Goal: Task Accomplishment & Management: Use online tool/utility

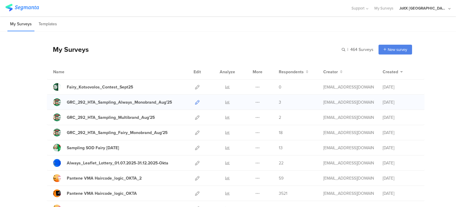
click at [195, 102] on icon at bounding box center [197, 102] width 4 height 4
